Goal: Task Accomplishment & Management: Manage account settings

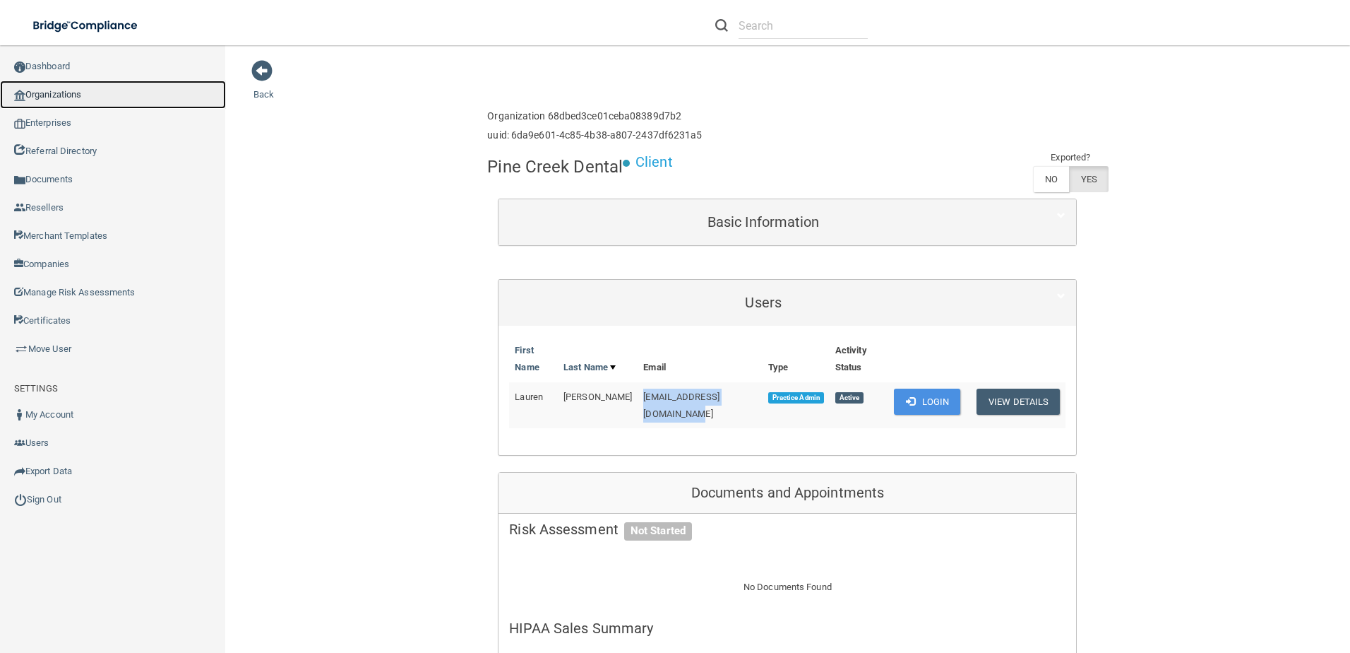
click at [85, 90] on link "Organizations" at bounding box center [113, 95] width 226 height 28
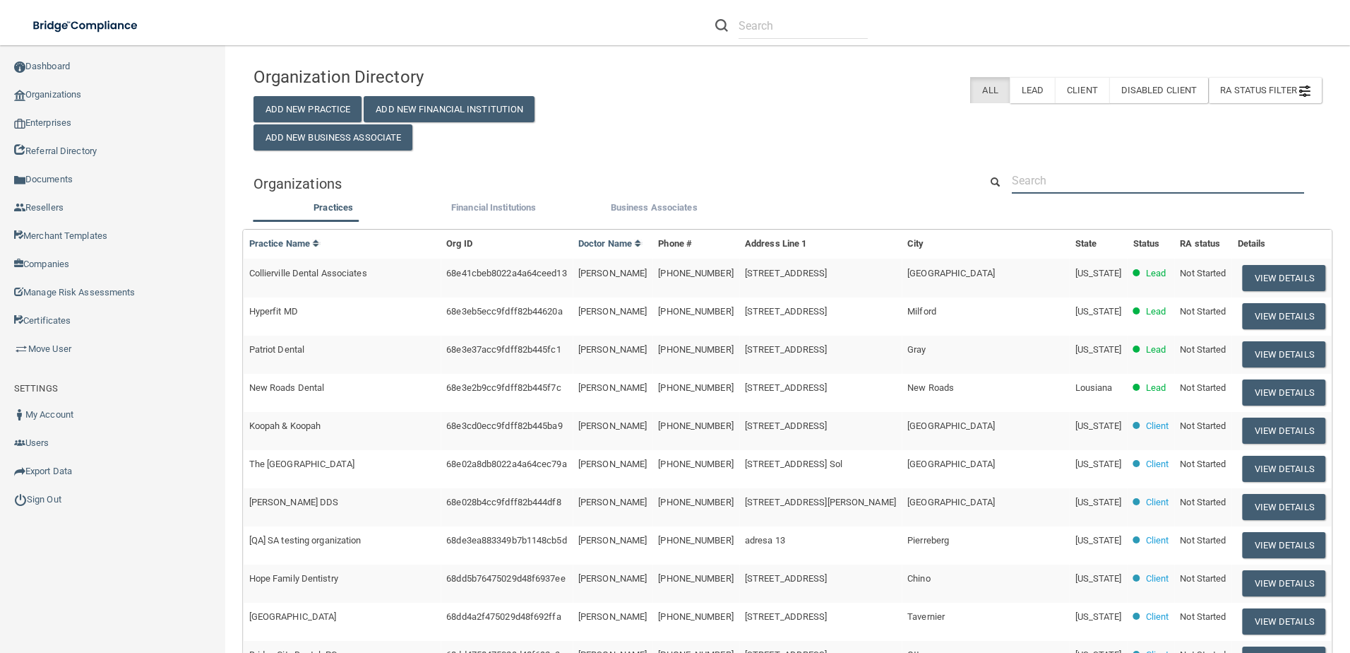
click at [1043, 181] on input "text" at bounding box center [1158, 180] width 292 height 26
paste input "[PERSON_NAME][EMAIL_ADDRESS][DOMAIN_NAME]"
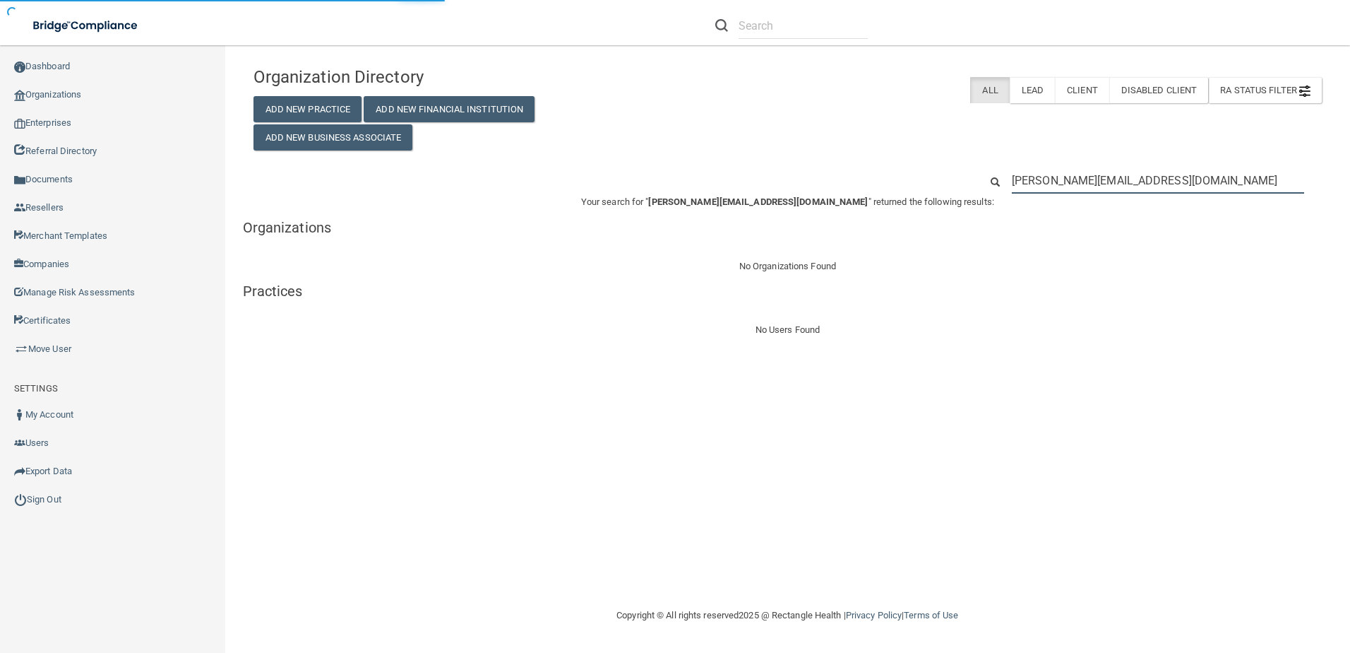
drag, startPoint x: 1155, startPoint y: 190, endPoint x: 797, endPoint y: 194, distance: 357.4
click at [797, 194] on div "Organization Directory Add New Practice Add New Financial Institution Add New B…" at bounding box center [788, 198] width 1069 height 279
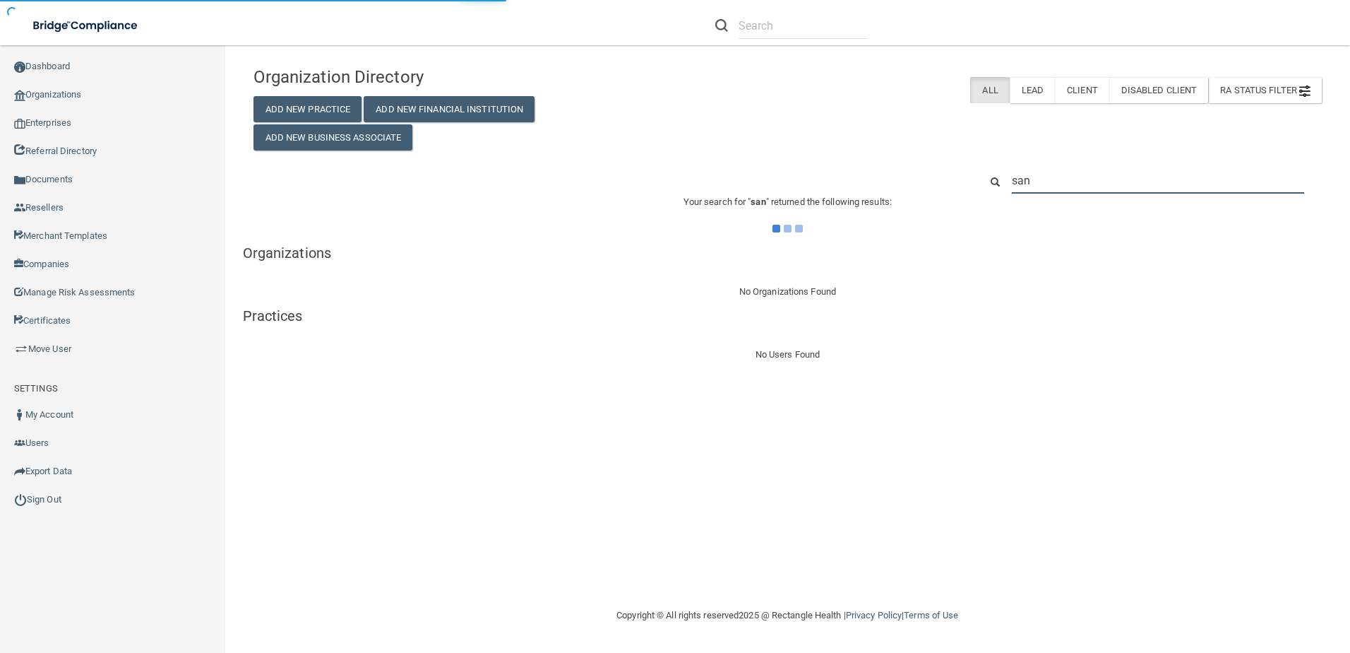
type input "sand"
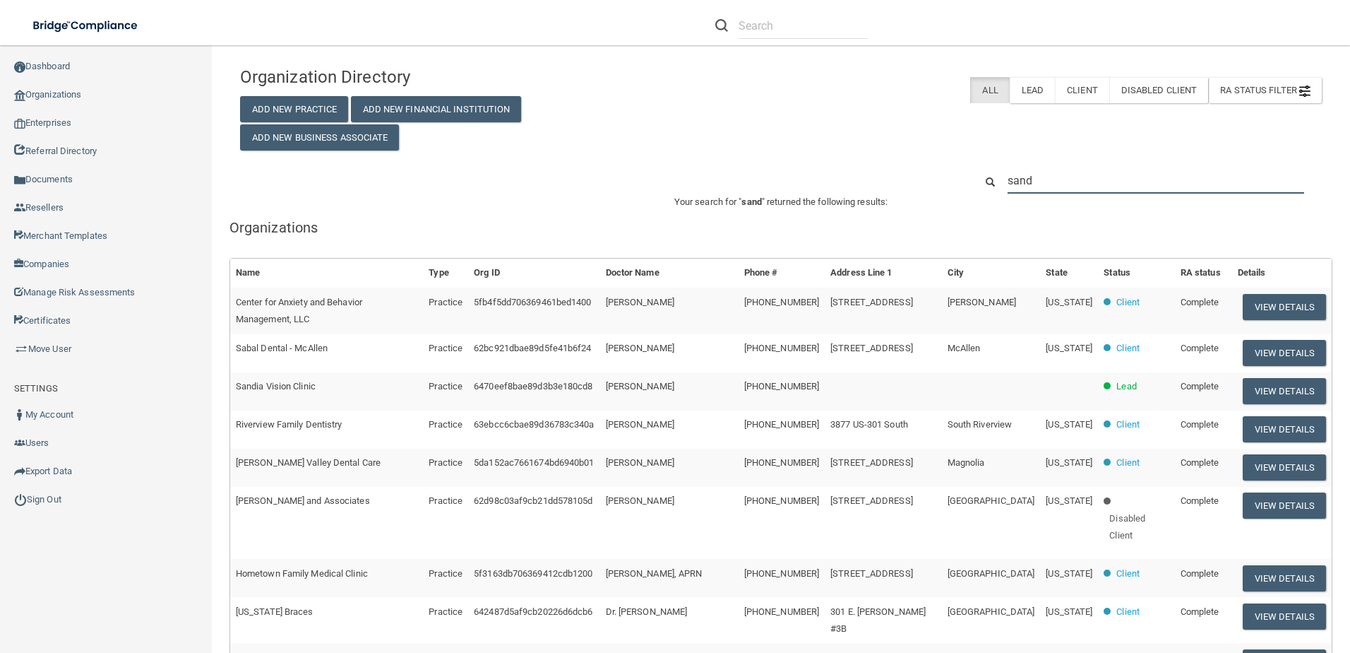
click at [1063, 186] on input "sand" at bounding box center [1156, 180] width 297 height 26
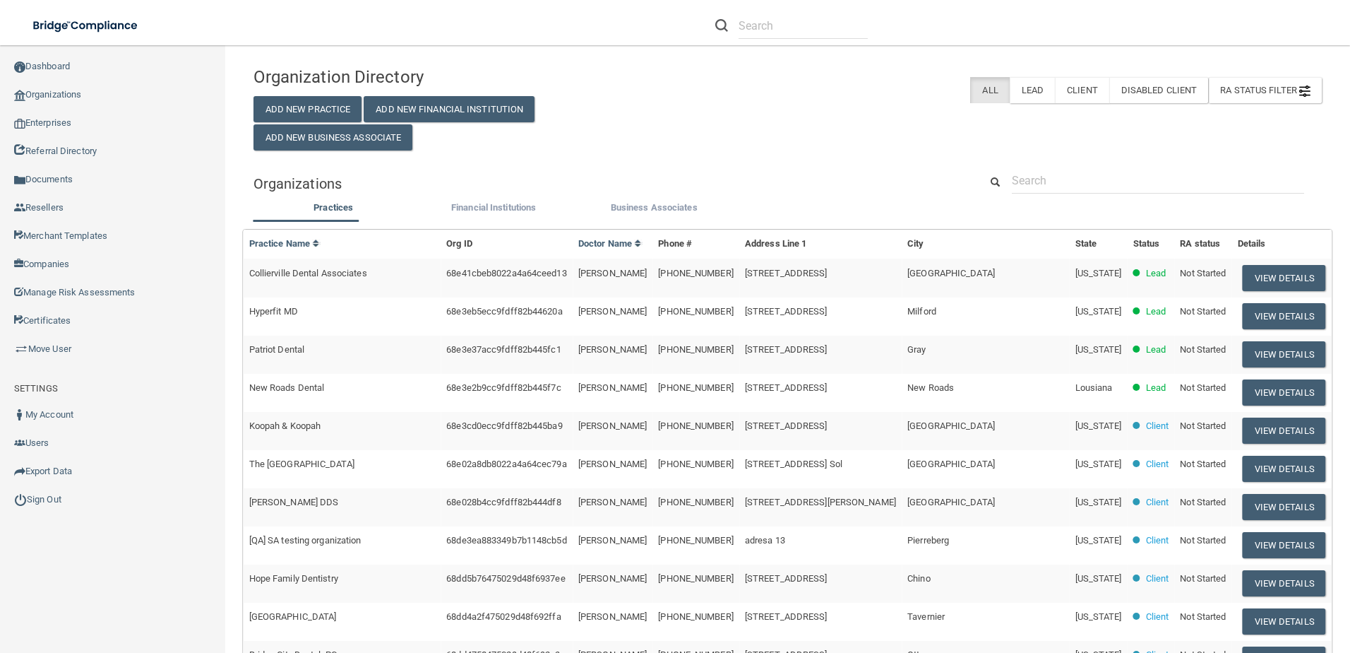
click at [1095, 201] on div "Practices Financial Institutions Business Associates Practices Practice Name Or…" at bounding box center [788, 536] width 1069 height 675
click at [1088, 180] on input "text" at bounding box center [1158, 180] width 292 height 26
paste input "[PERSON_NAME] DDS"
type input "[PERSON_NAME] DDS"
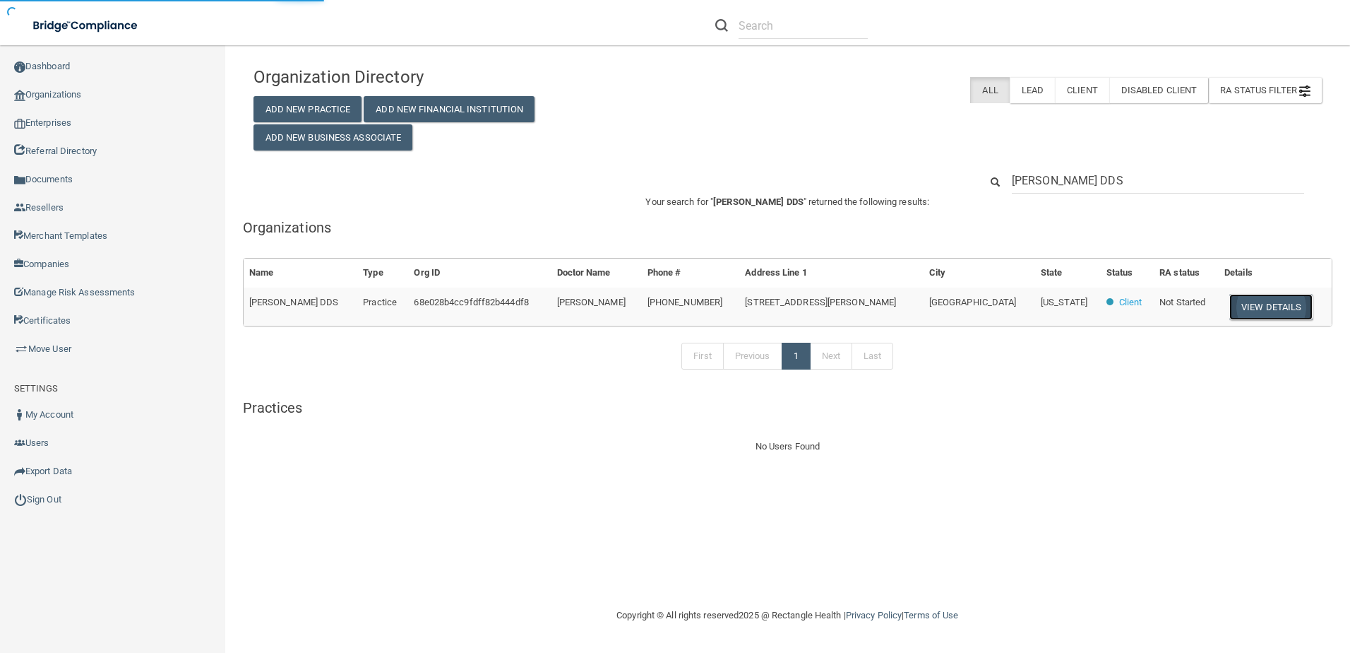
click at [1230, 307] on button "View Details" at bounding box center [1271, 307] width 83 height 26
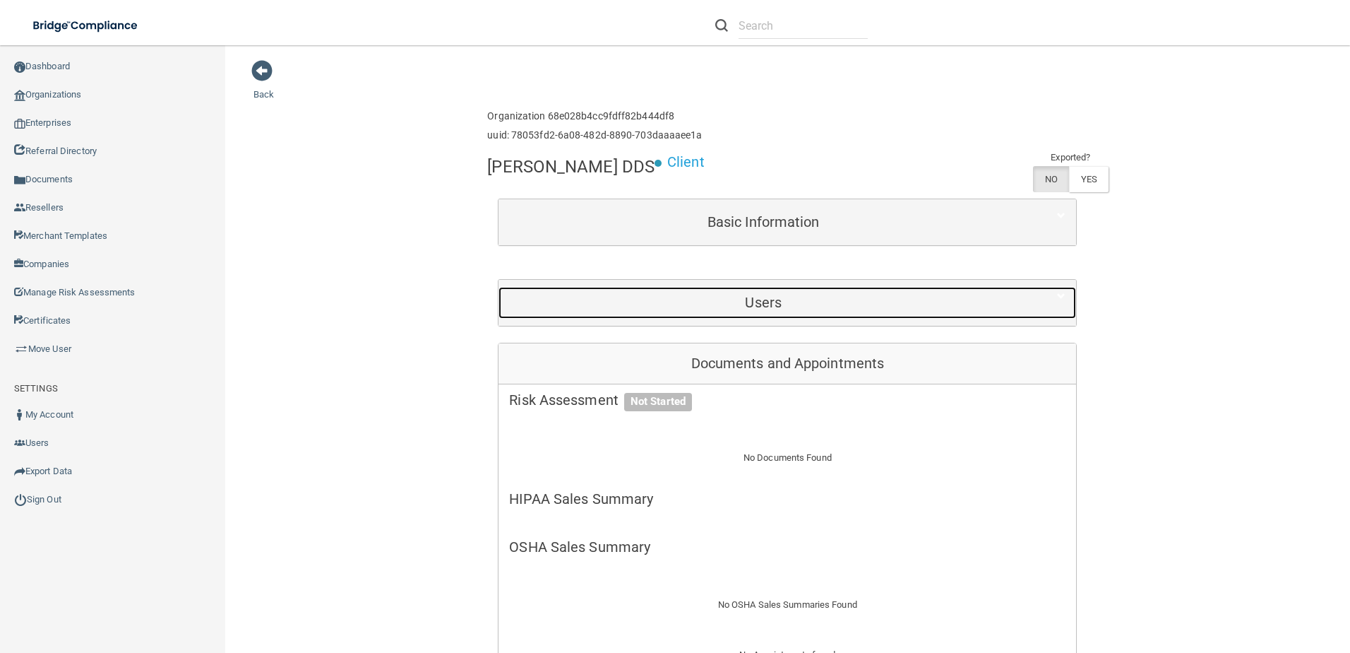
click at [767, 300] on h5 "Users" at bounding box center [763, 303] width 509 height 16
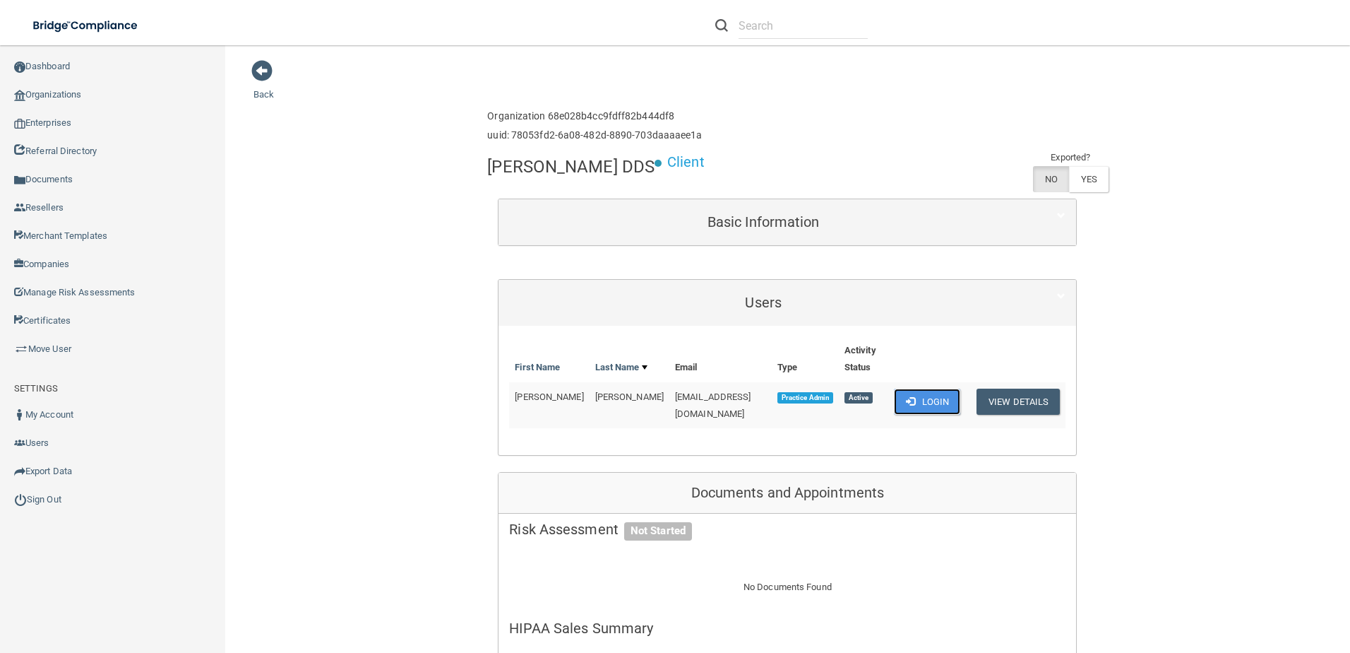
click at [909, 388] on button "Login" at bounding box center [927, 401] width 67 height 26
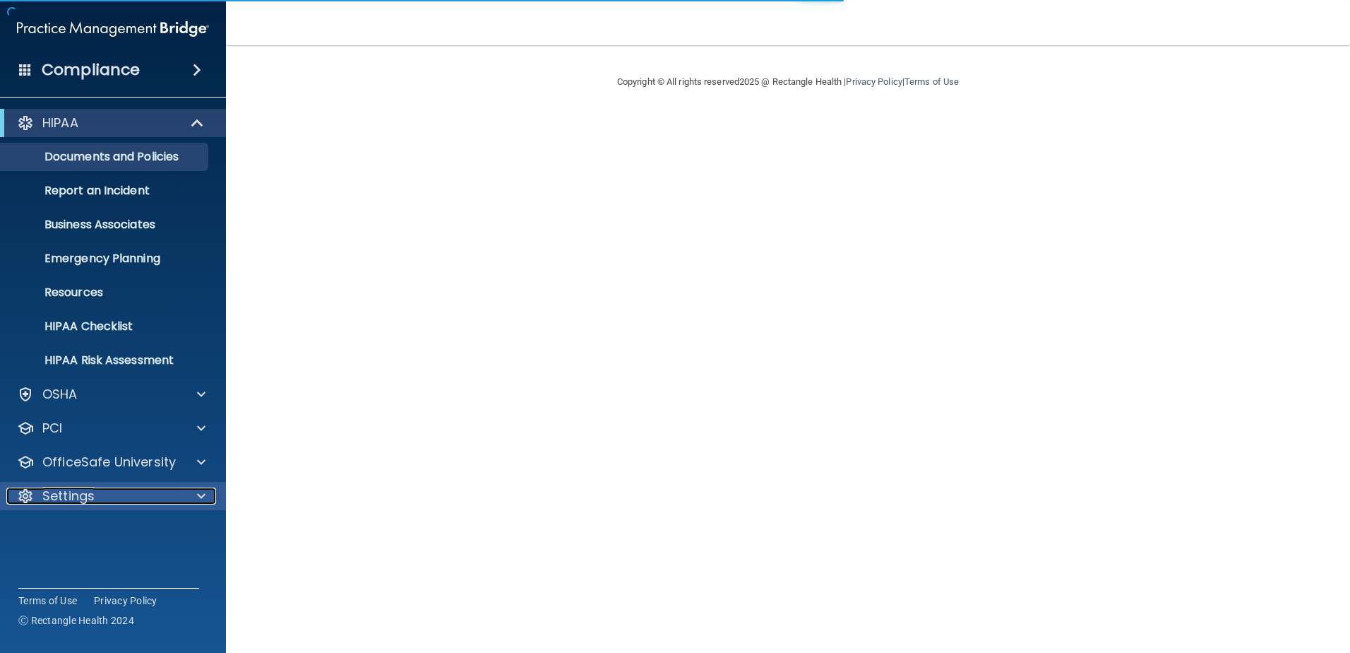
click at [136, 496] on body "Compliance HIPAA Documents and Policies Report an Incident Business Associates …" at bounding box center [675, 326] width 1350 height 653
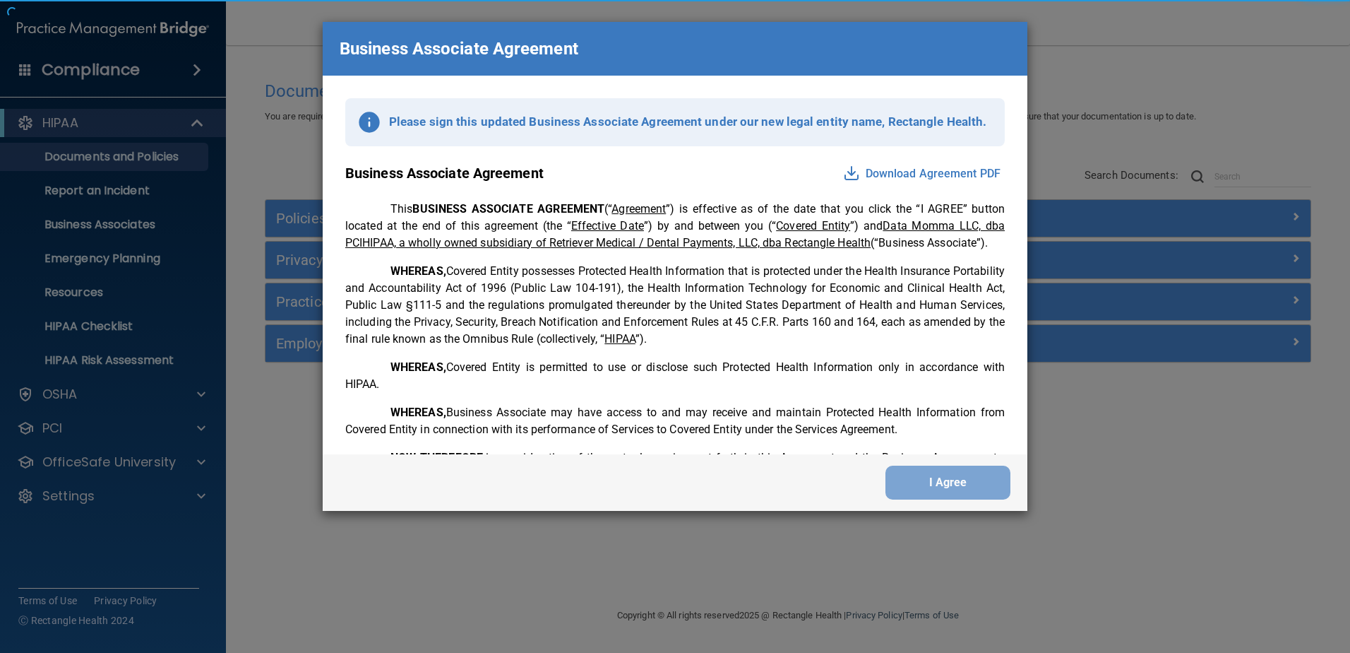
drag, startPoint x: 1028, startPoint y: 99, endPoint x: 997, endPoint y: 189, distance: 95.4
click at [997, 189] on div "Business Associate Agreement Please sign this updated Business Associate Agreem…" at bounding box center [675, 266] width 706 height 490
drag, startPoint x: 997, startPoint y: 189, endPoint x: 845, endPoint y: 171, distance: 153.7
click at [823, 175] on div "Business Associate Agreement Download Agreement PDF" at bounding box center [675, 173] width 660 height 54
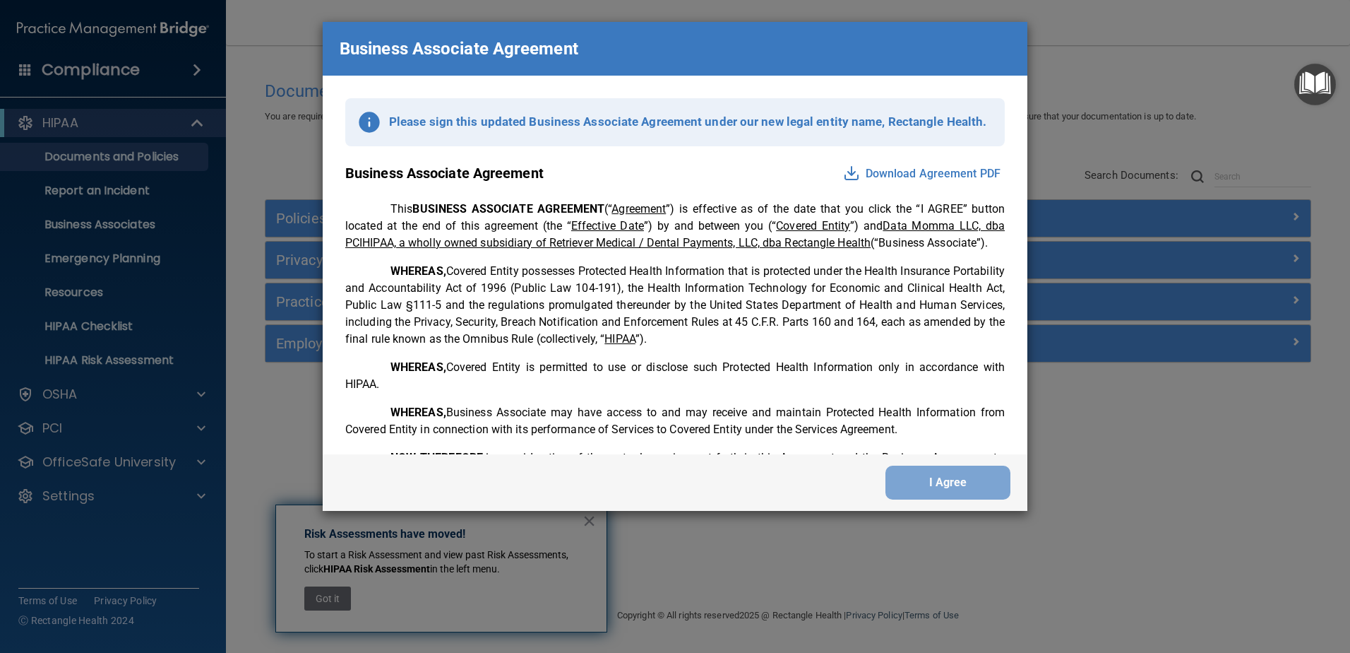
scroll to position [2880, 0]
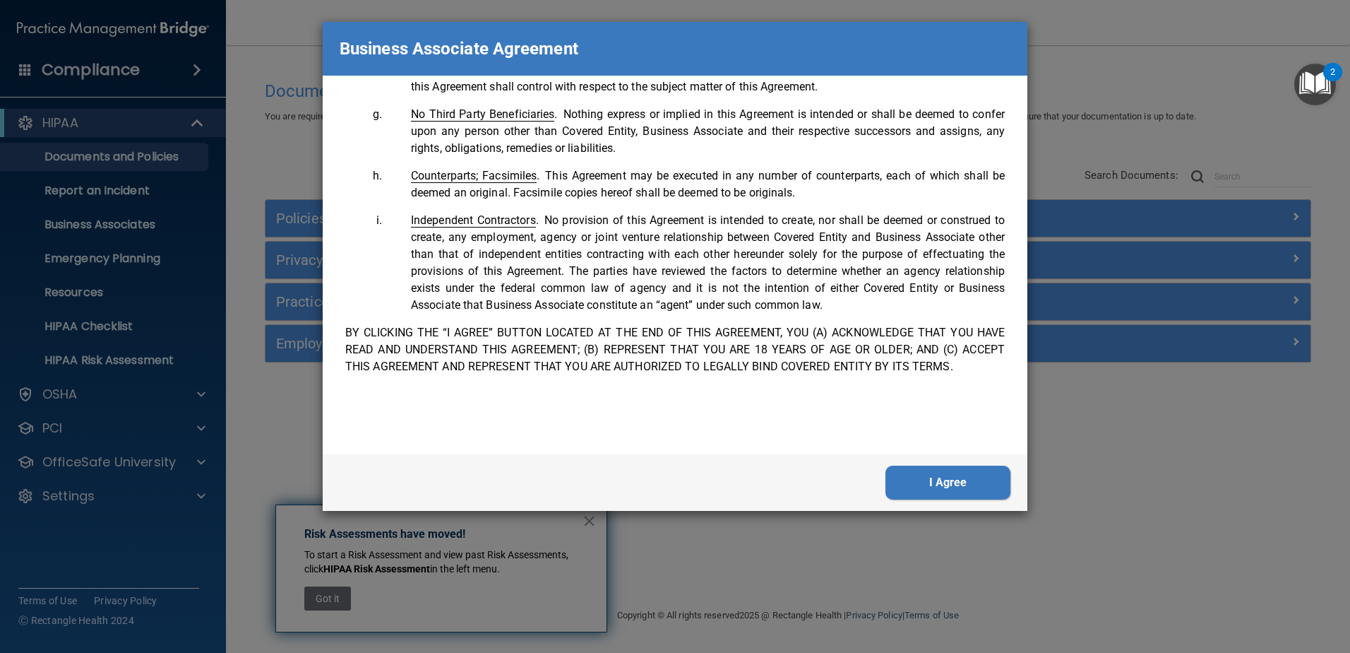
click at [996, 471] on button "I Agree" at bounding box center [948, 482] width 125 height 34
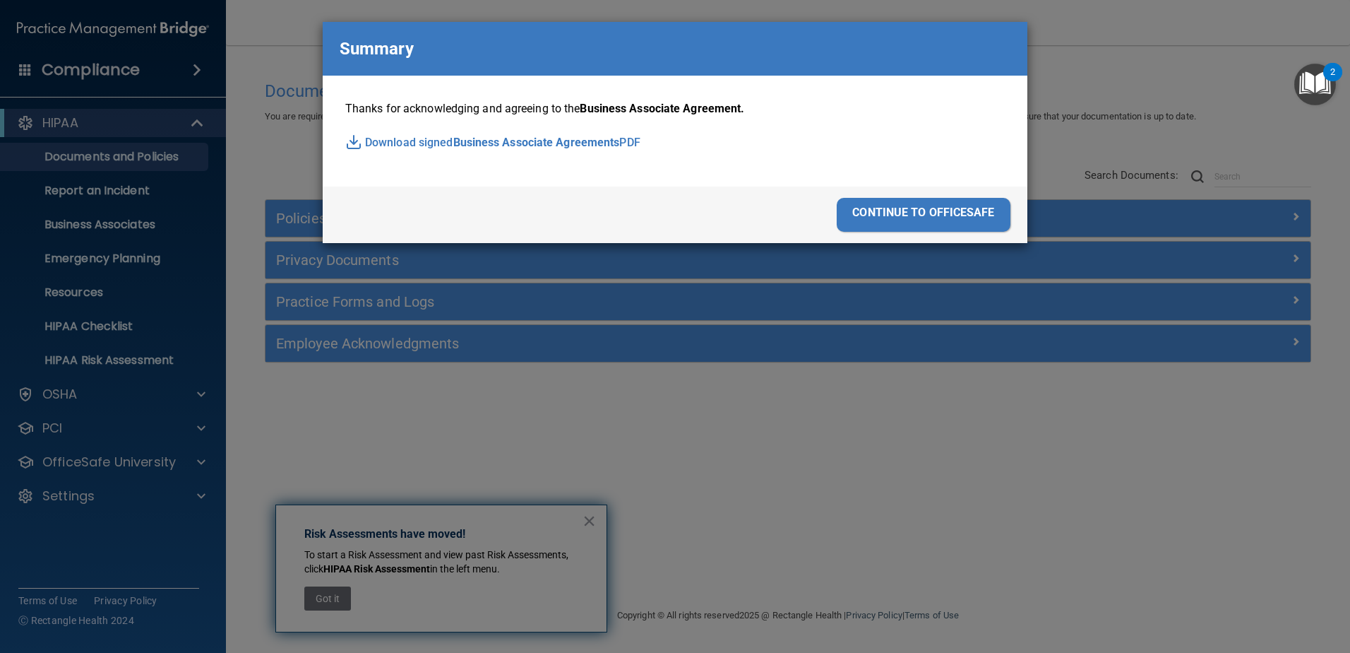
click at [940, 208] on div "continue to officesafe" at bounding box center [924, 215] width 174 height 34
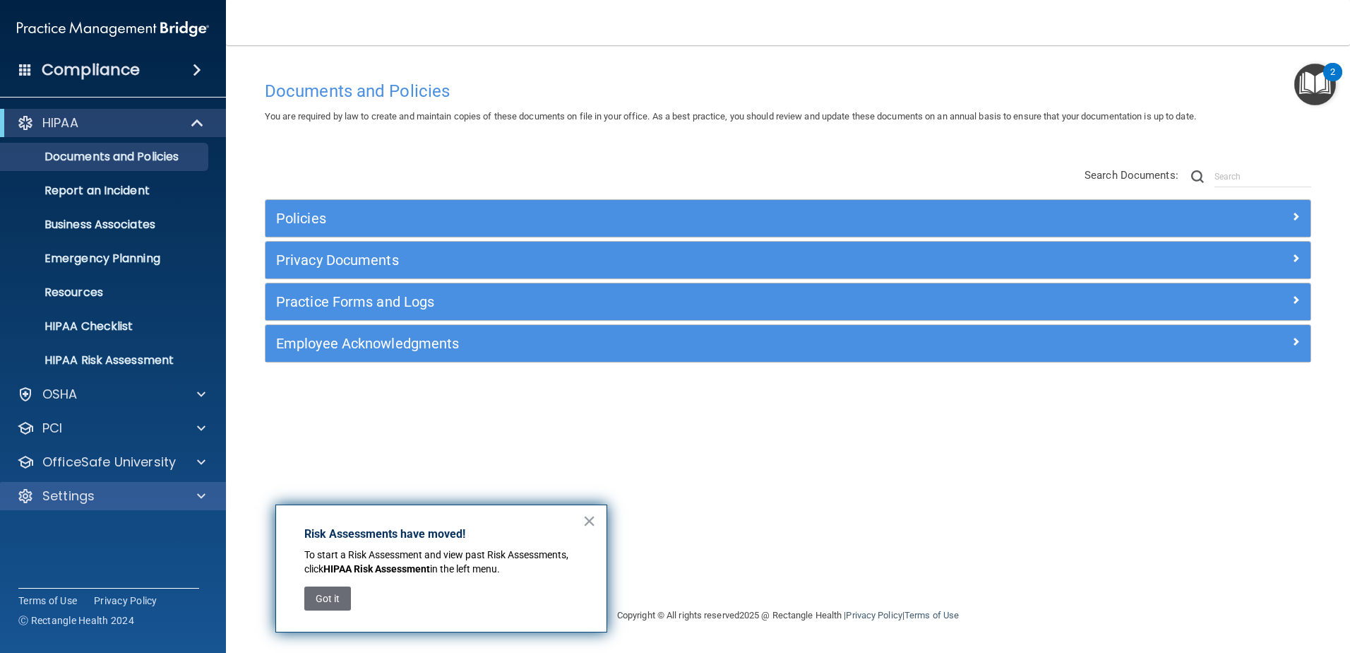
click at [134, 487] on div "Settings" at bounding box center [113, 496] width 227 height 28
click at [208, 500] on div at bounding box center [199, 495] width 35 height 17
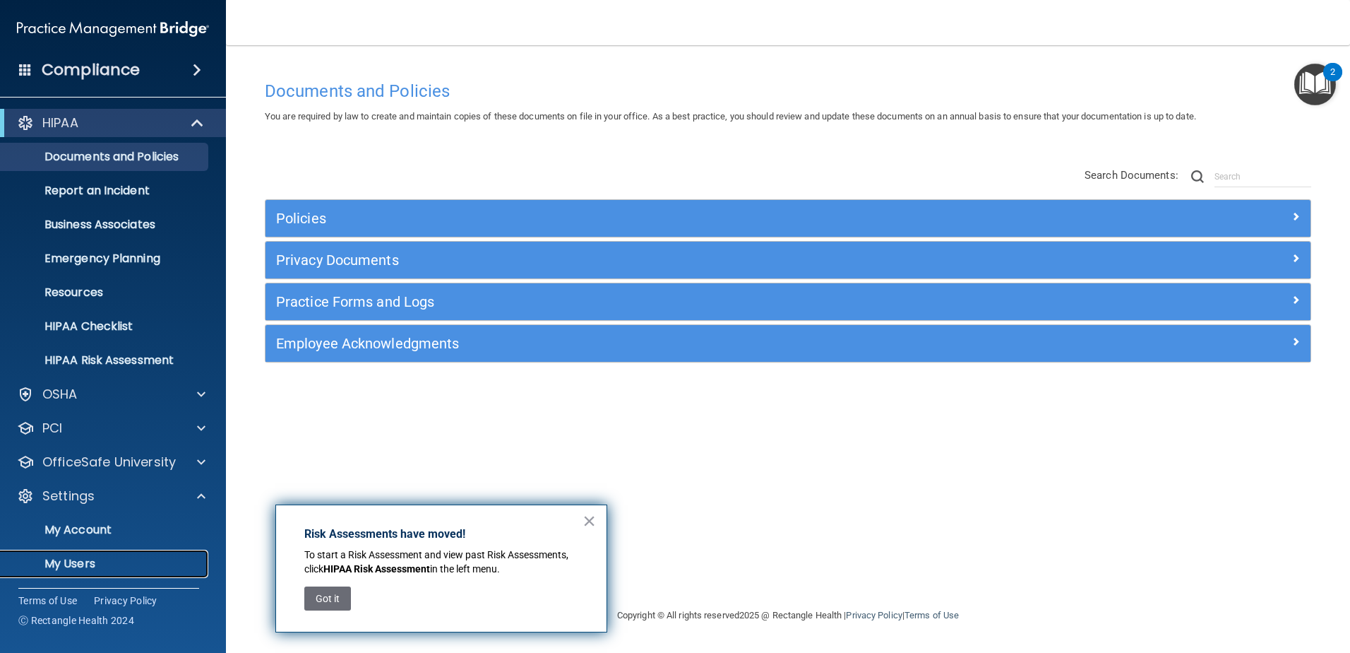
click at [42, 562] on p "My Users" at bounding box center [105, 564] width 193 height 14
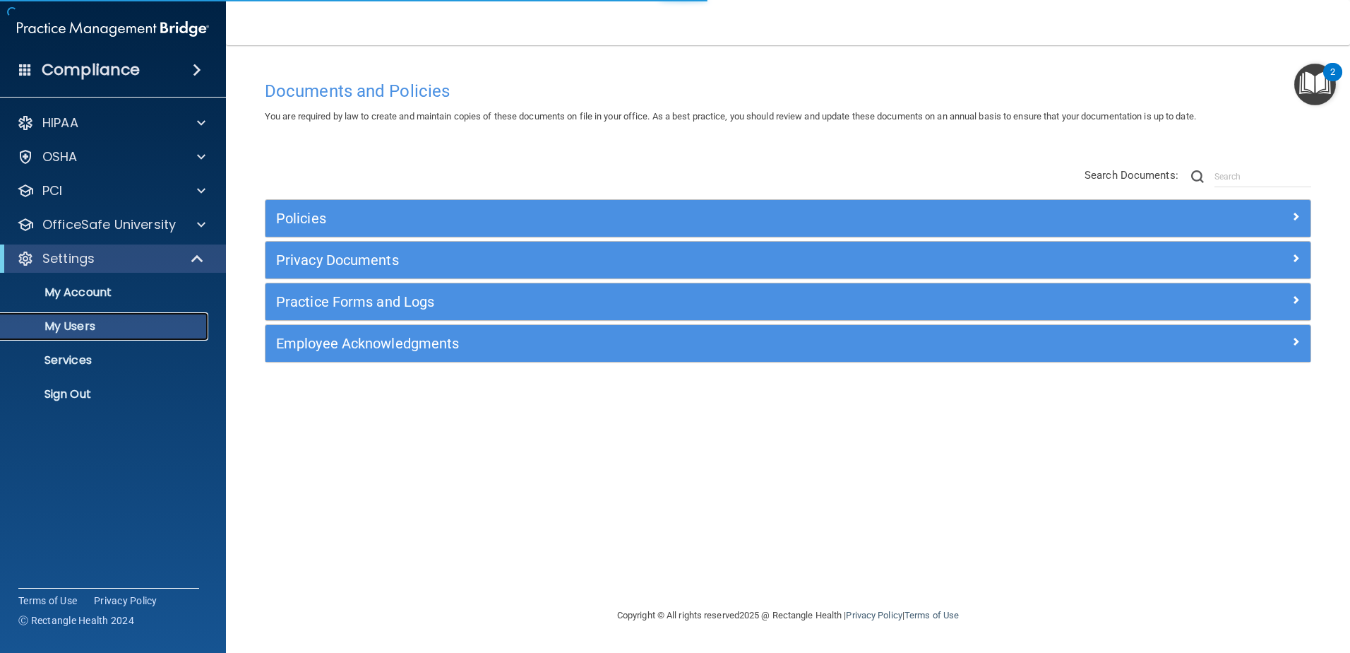
select select "20"
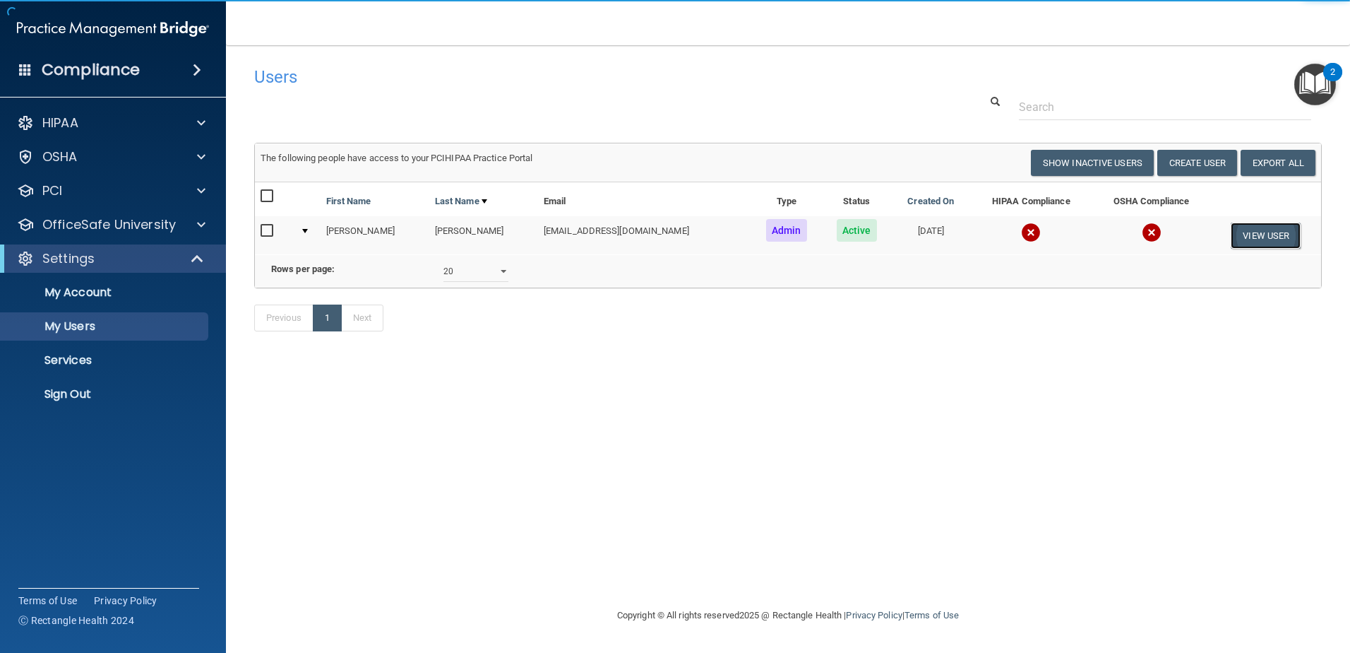
click at [1248, 234] on button "View User" at bounding box center [1266, 235] width 70 height 26
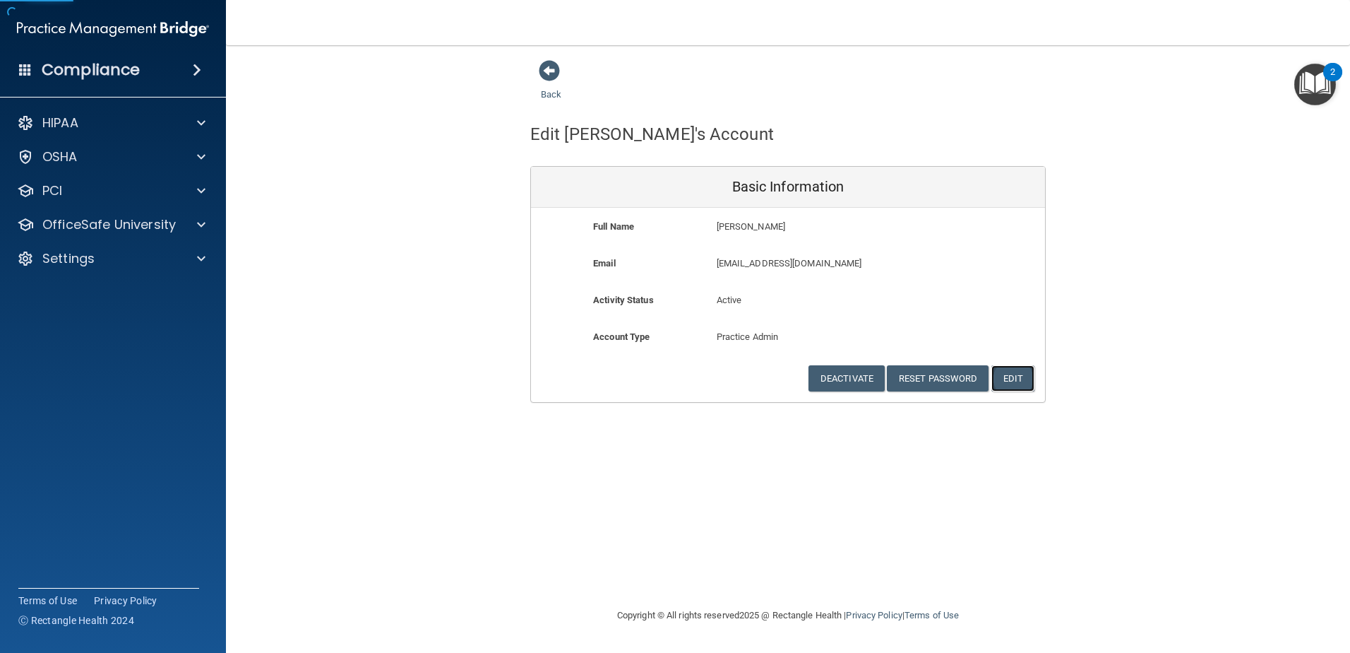
click at [1011, 374] on button "Edit" at bounding box center [1013, 378] width 43 height 26
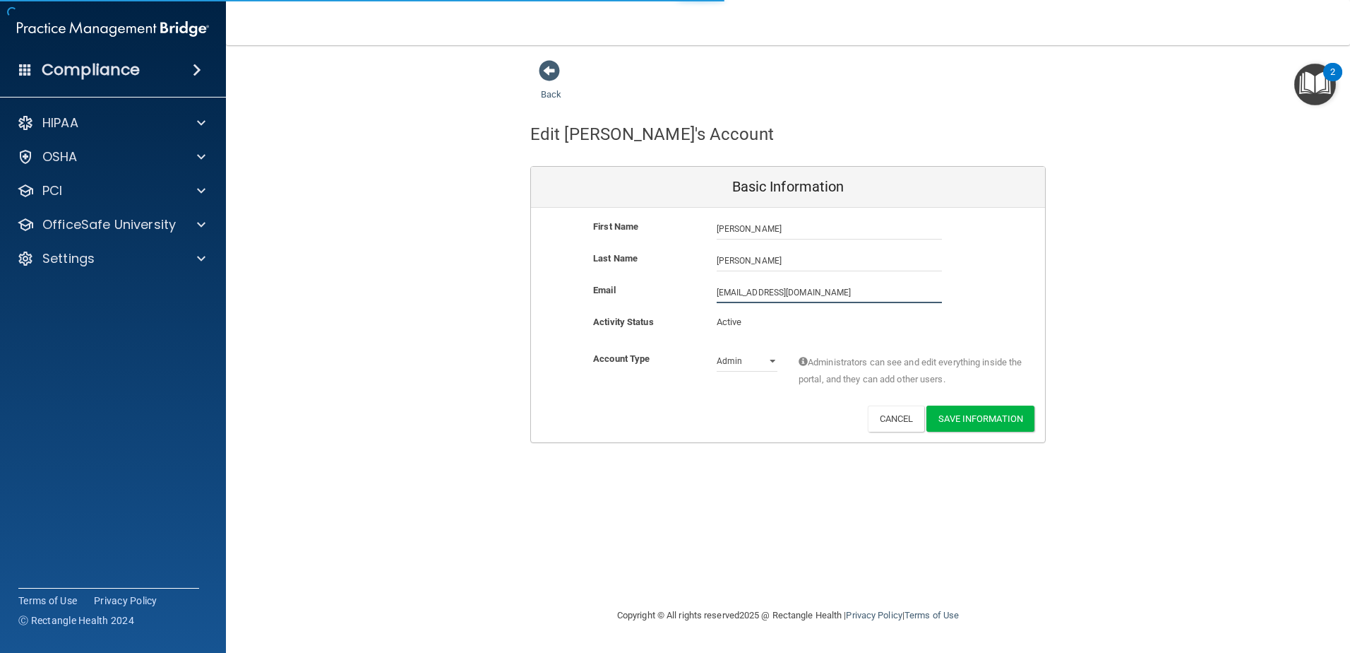
drag, startPoint x: 838, startPoint y: 298, endPoint x: 679, endPoint y: 294, distance: 158.3
click at [679, 294] on div "Email [EMAIL_ADDRESS][DOMAIN_NAME] [EMAIL_ADDRESS][DOMAIN_NAME]" at bounding box center [788, 292] width 514 height 21
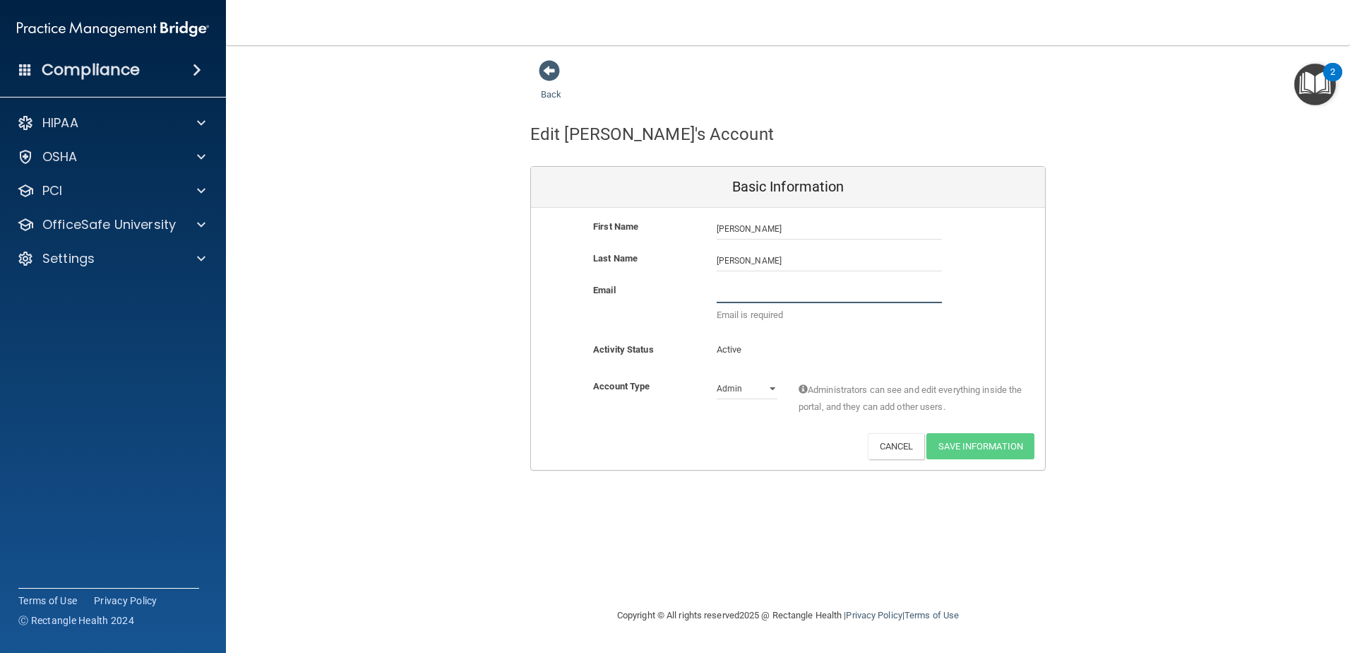
paste input "[PERSON_NAME] DDS"
type input "[PERSON_NAME] DDS"
drag, startPoint x: 822, startPoint y: 290, endPoint x: 691, endPoint y: 291, distance: 130.7
click at [698, 292] on div "Email [PERSON_NAME] DDS The email address is invalid" at bounding box center [788, 306] width 514 height 49
paste input "[PERSON_NAME][EMAIL_ADDRESS][DOMAIN_NAME]"
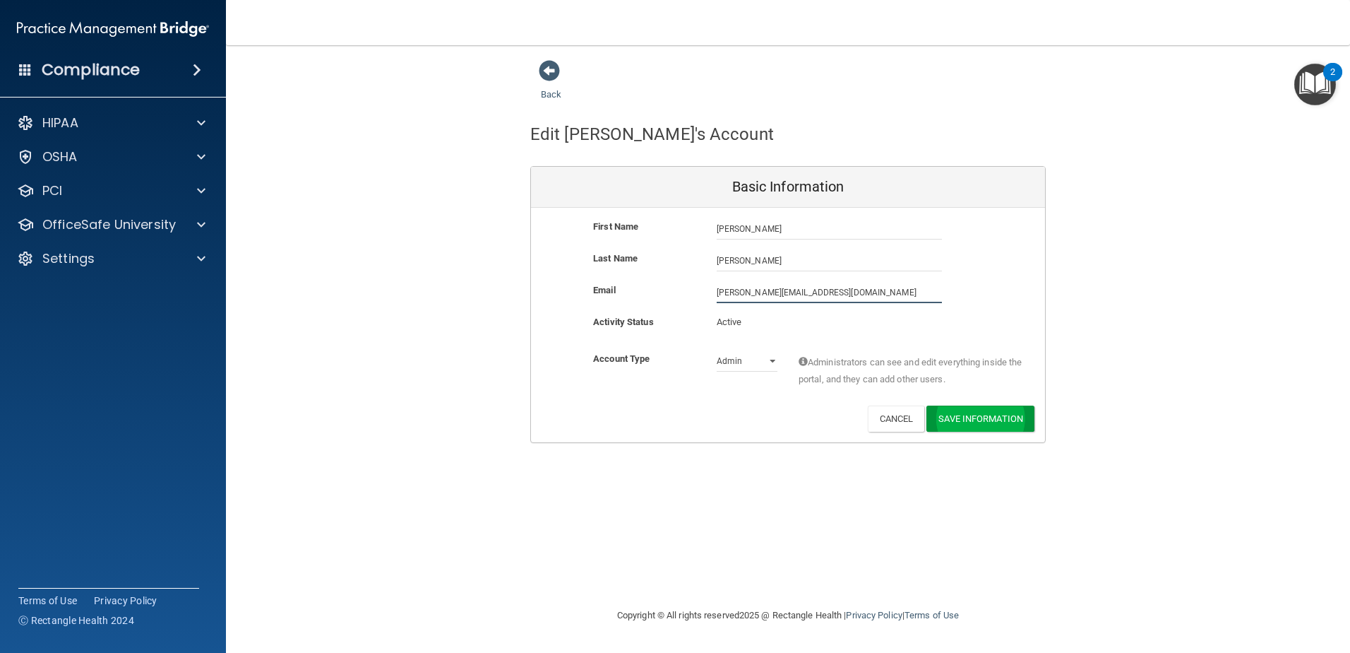
type input "[PERSON_NAME][EMAIL_ADDRESS][DOMAIN_NAME]"
click at [963, 413] on button "Save Information" at bounding box center [981, 418] width 108 height 26
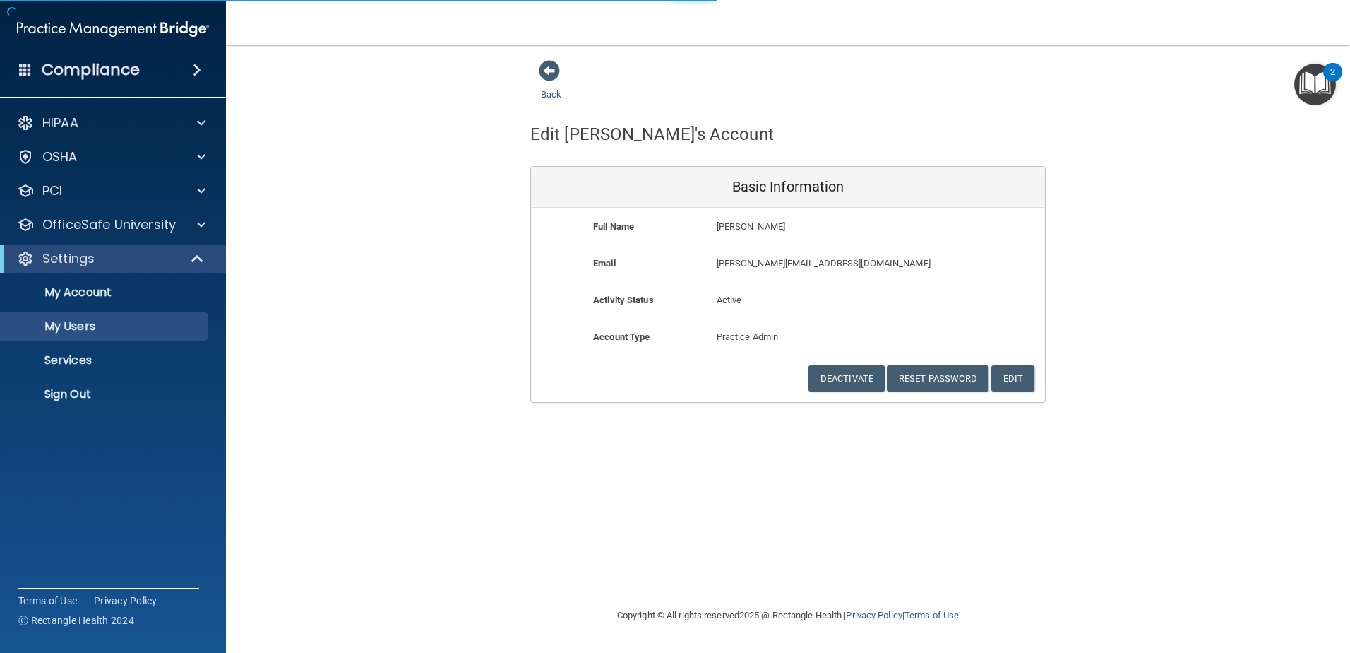
select select "20"
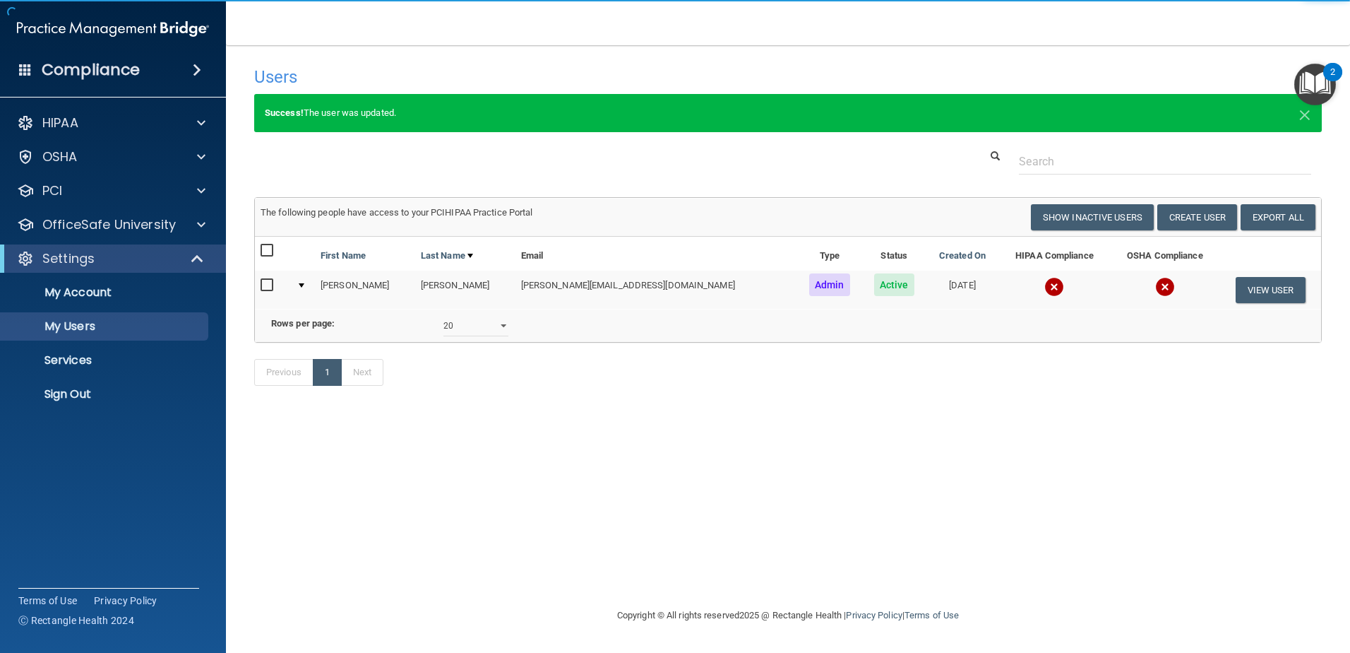
click at [268, 283] on input "checkbox" at bounding box center [269, 285] width 16 height 11
checkbox input "true"
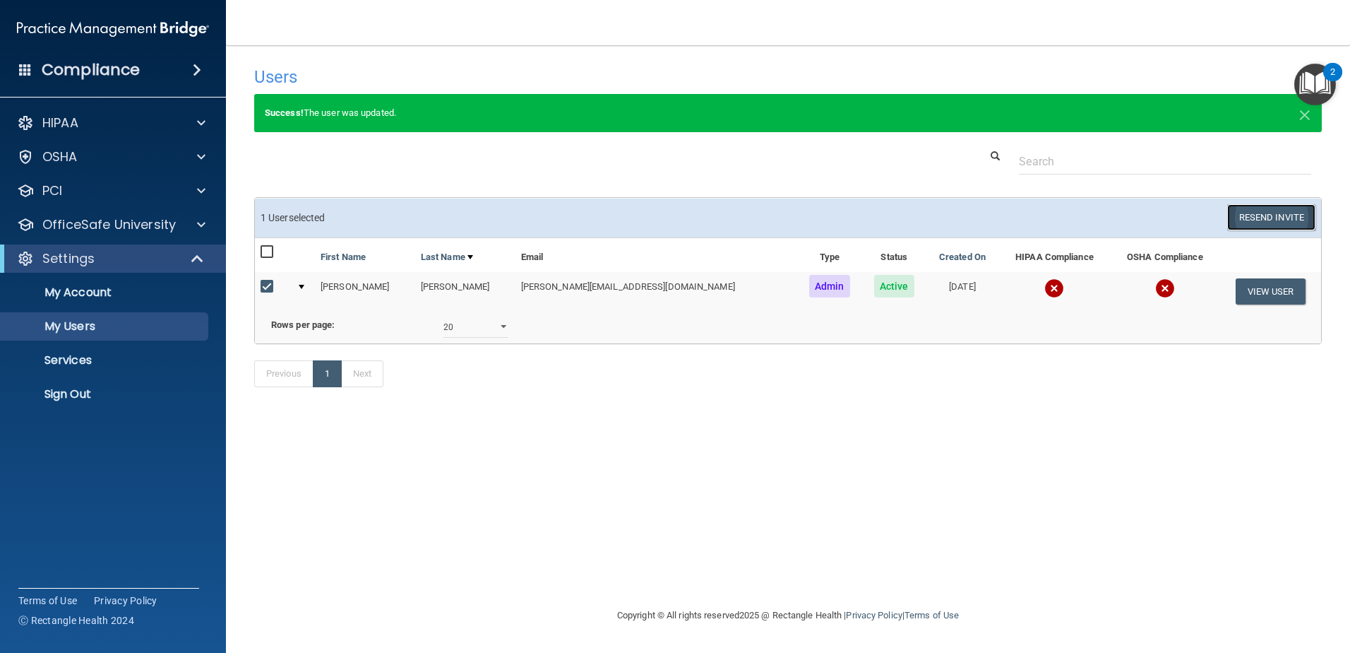
click at [1241, 222] on button "Resend Invite" at bounding box center [1272, 217] width 88 height 26
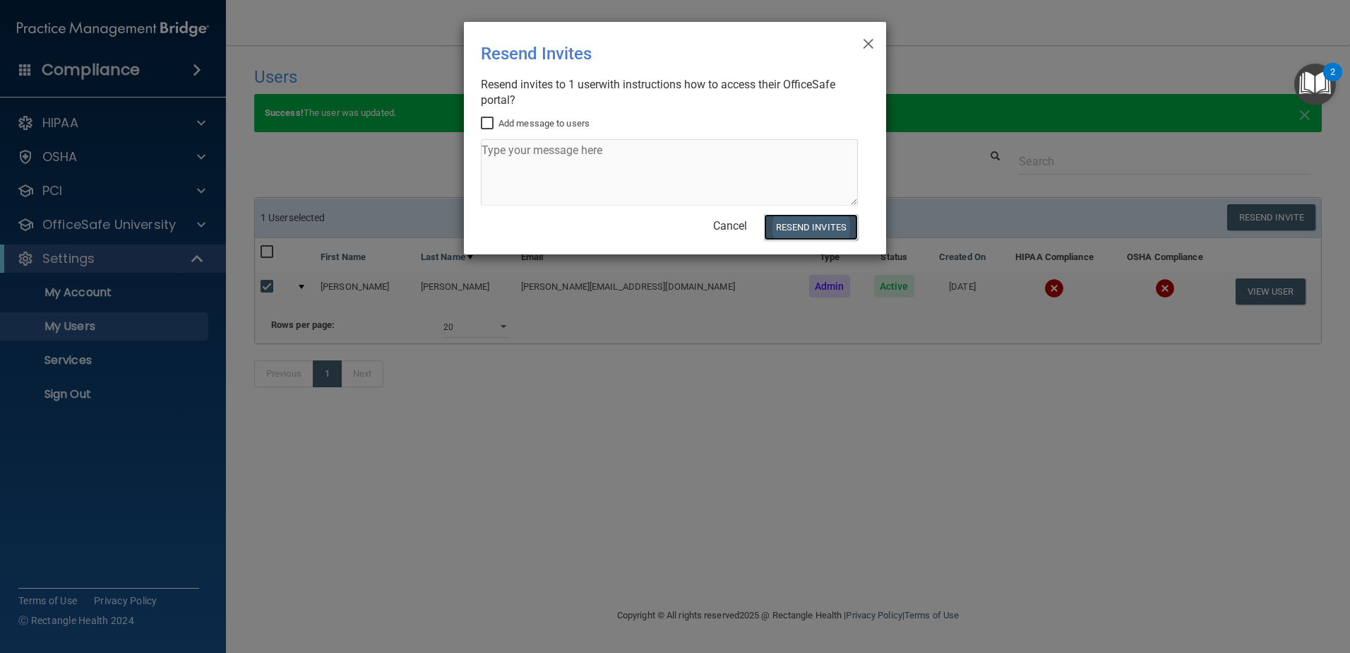
click at [802, 226] on button "Resend Invites" at bounding box center [811, 227] width 94 height 26
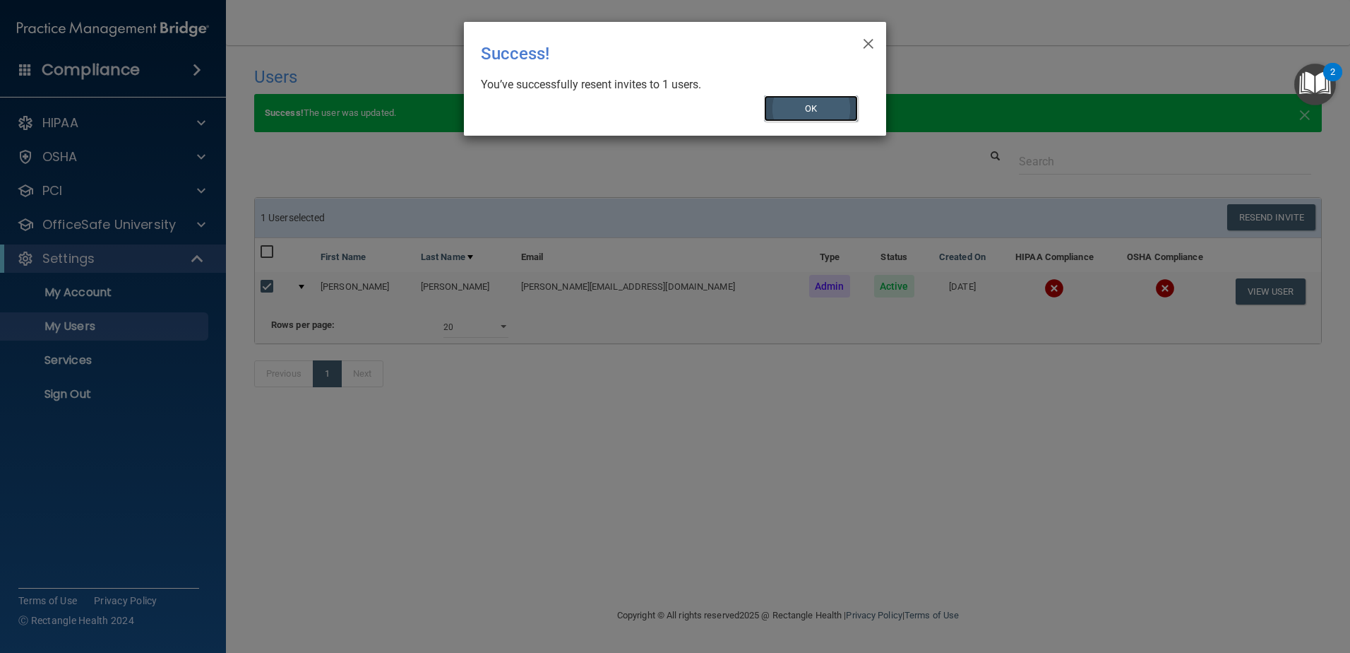
click at [838, 112] on button "OK" at bounding box center [811, 108] width 95 height 26
